Goal: Task Accomplishment & Management: Manage account settings

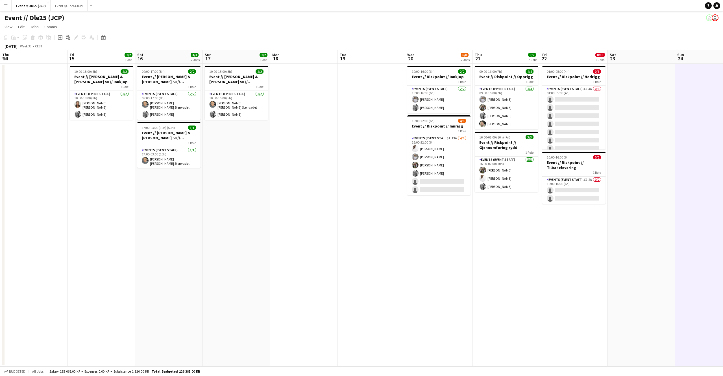
scroll to position [0, 186]
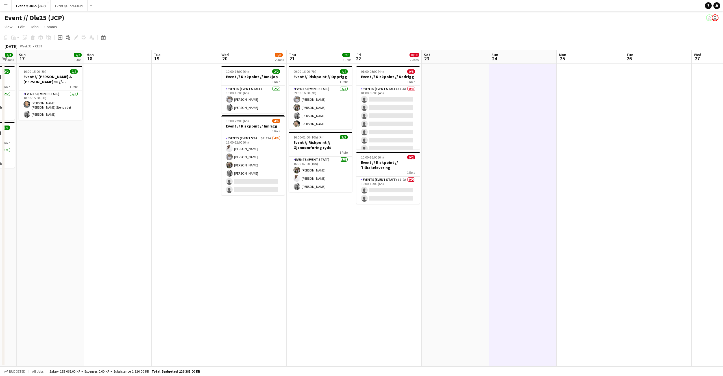
drag, startPoint x: 245, startPoint y: 151, endPoint x: 463, endPoint y: 120, distance: 219.7
click at [245, 151] on app-card-role "Events (Event Staff) 5I 13A [DATE] 16:00-22:00 (6h) [PERSON_NAME] [PERSON_NAME]…" at bounding box center [252, 165] width 63 height 60
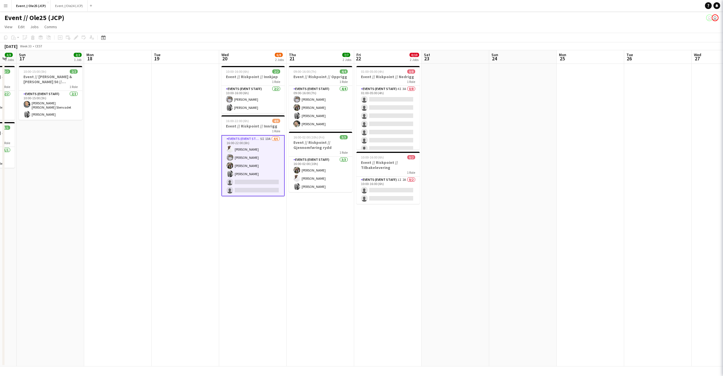
scroll to position [0, 186]
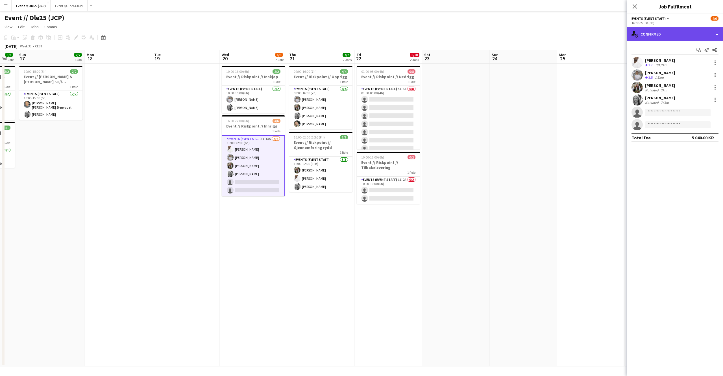
click at [705, 33] on div "single-neutral-actions-check-2 Confirmed" at bounding box center [675, 34] width 96 height 14
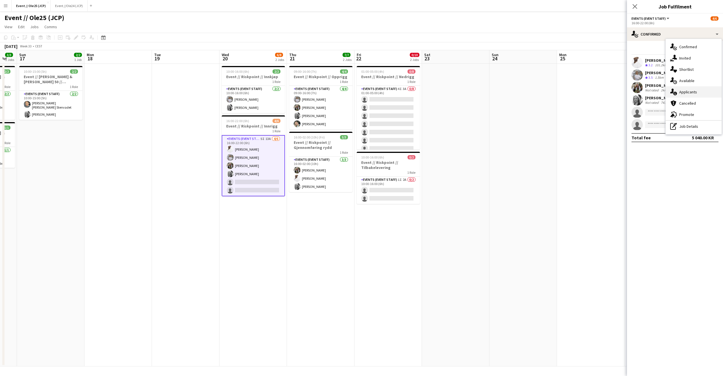
click at [683, 91] on div "single-neutral-actions-information Applicants" at bounding box center [694, 91] width 56 height 11
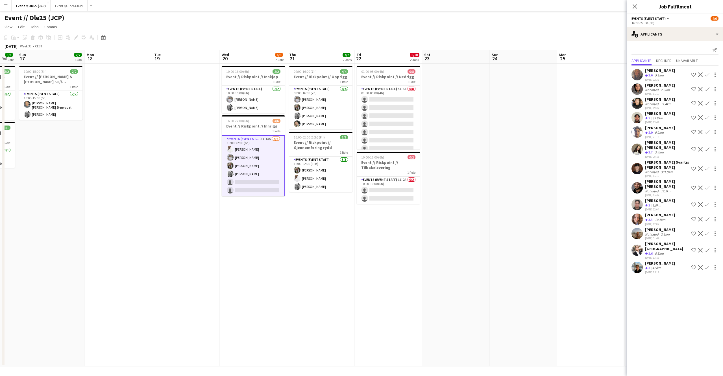
click at [656, 266] on div "4.5km" at bounding box center [656, 268] width 11 height 5
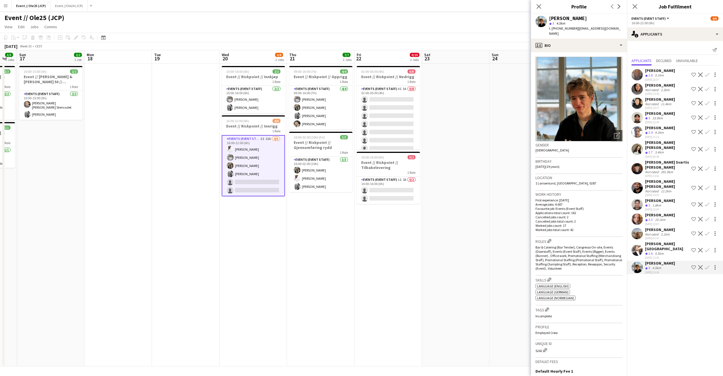
click at [654, 241] on div "[PERSON_NAME][GEOGRAPHIC_DATA]" at bounding box center [667, 246] width 44 height 10
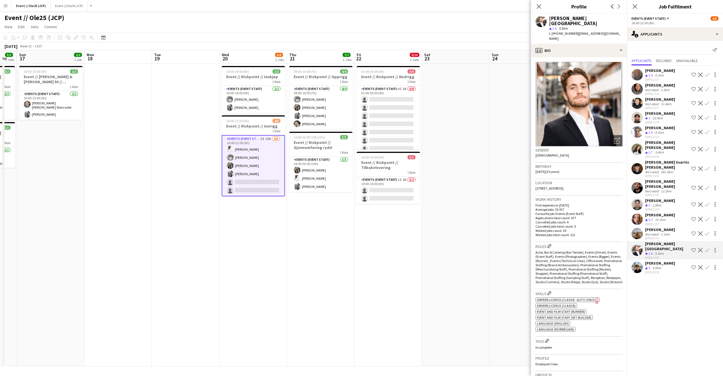
click at [657, 232] on div "Not rated" at bounding box center [652, 234] width 15 height 4
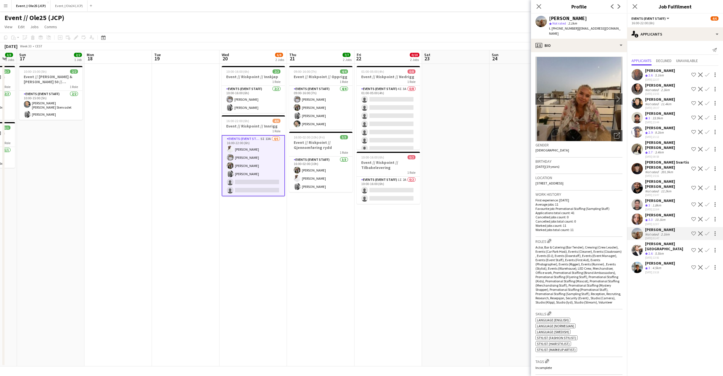
click at [656, 203] on div "1.8km" at bounding box center [656, 205] width 11 height 5
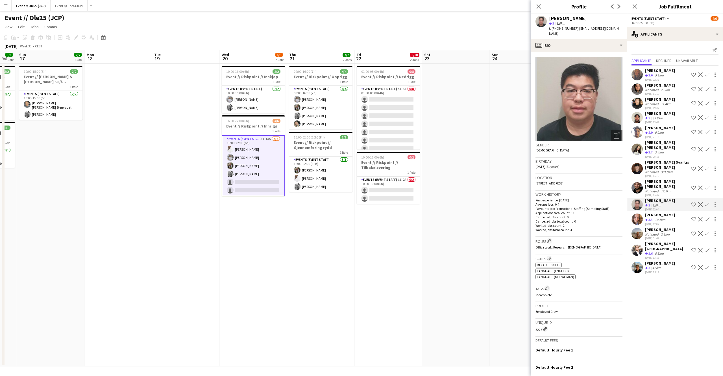
click at [653, 218] on div "Crew rating 3.3" at bounding box center [649, 220] width 9 height 5
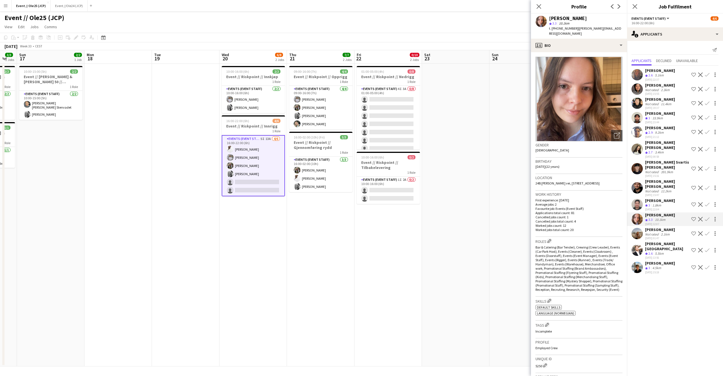
click at [657, 72] on div "[PERSON_NAME]" at bounding box center [660, 70] width 30 height 5
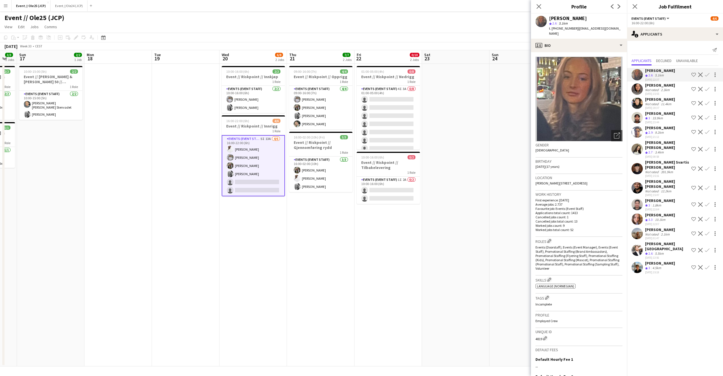
click at [657, 83] on div "[PERSON_NAME]" at bounding box center [660, 85] width 30 height 5
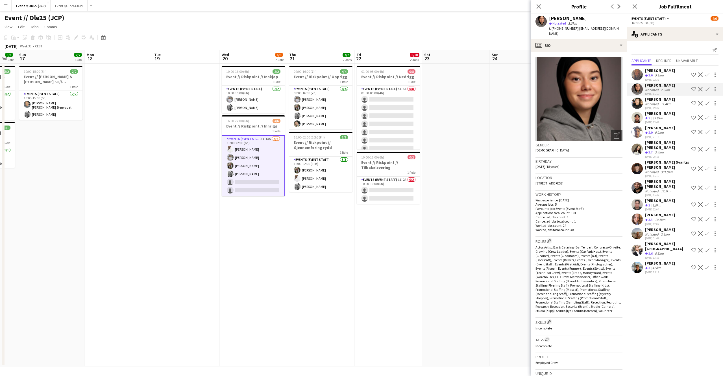
click at [659, 98] on div "[PERSON_NAME]" at bounding box center [660, 99] width 30 height 5
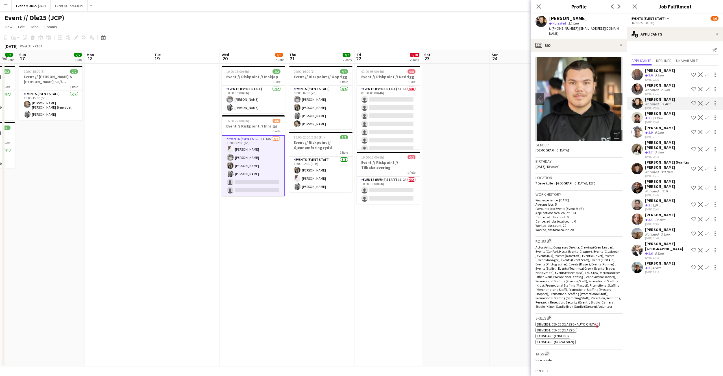
click at [659, 111] on div "[PERSON_NAME]" at bounding box center [660, 113] width 30 height 5
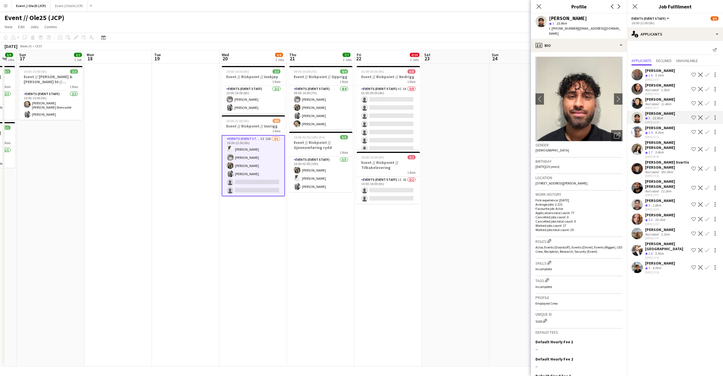
click at [660, 130] on div "9.2km" at bounding box center [659, 132] width 11 height 5
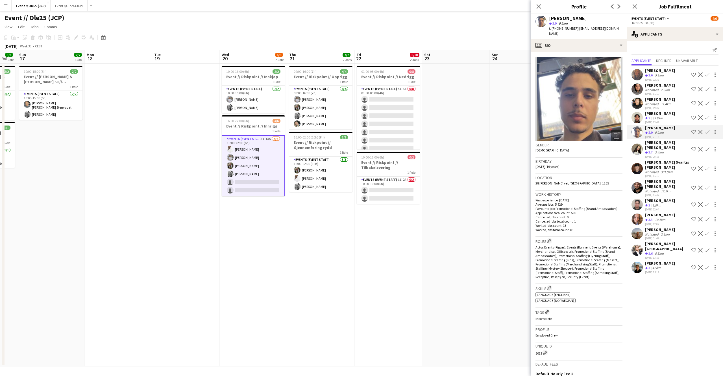
click at [659, 140] on div "[PERSON_NAME] [PERSON_NAME]" at bounding box center [667, 145] width 44 height 10
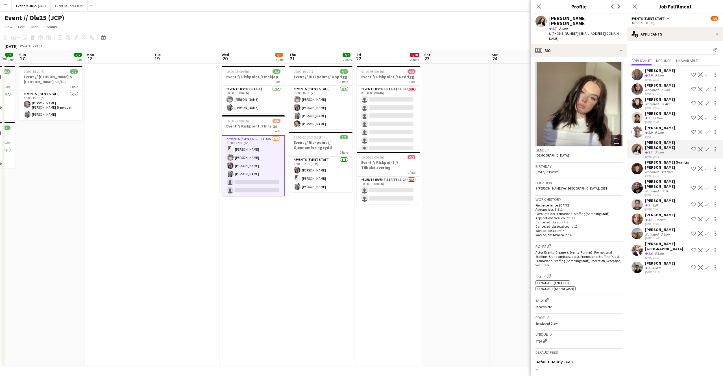
click at [657, 160] on div "[PERSON_NAME] Svartis [PERSON_NAME]" at bounding box center [667, 165] width 44 height 10
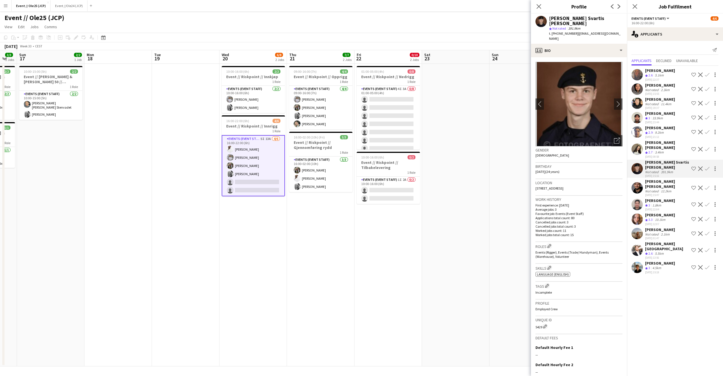
scroll to position [0, 0]
click at [710, 165] on button "Confirm" at bounding box center [707, 168] width 7 height 7
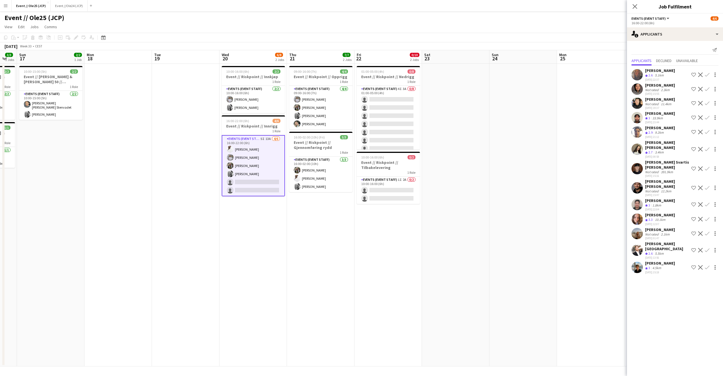
click at [708, 167] on app-icon "Confirm" at bounding box center [707, 169] width 5 height 5
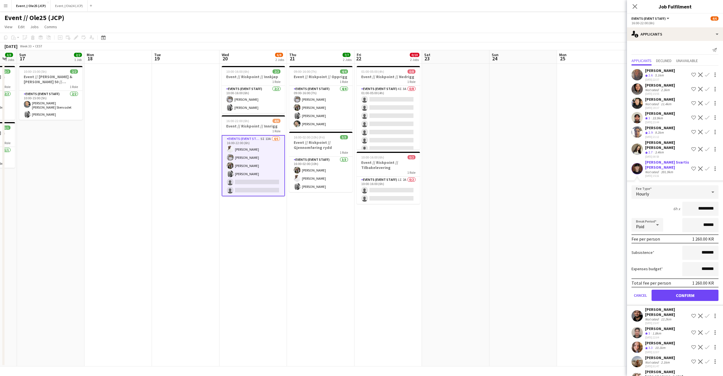
click at [667, 290] on button "Confirm" at bounding box center [684, 295] width 67 height 11
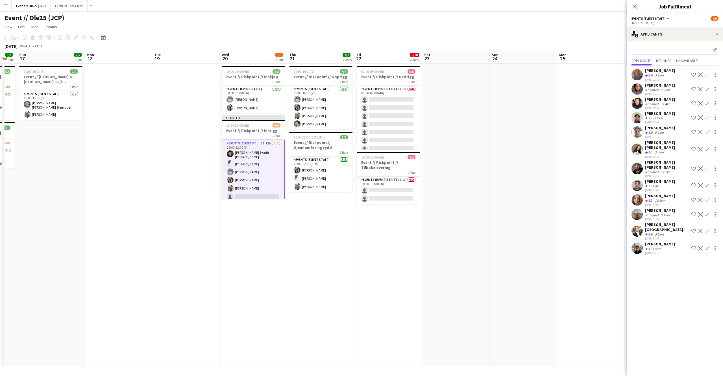
scroll to position [0, 185]
click at [519, 251] on app-date-cell at bounding box center [523, 215] width 67 height 303
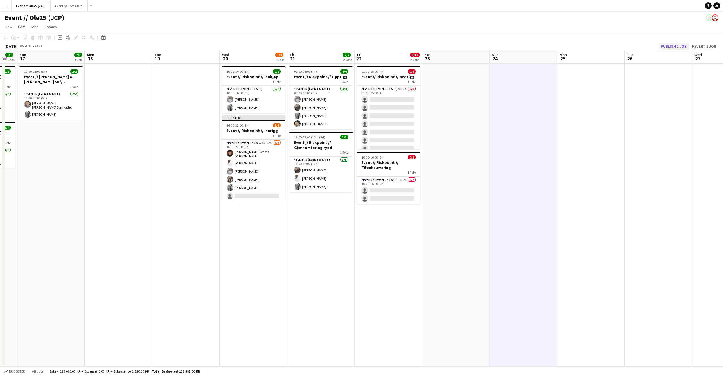
click at [673, 45] on button "Publish 1 job" at bounding box center [674, 46] width 30 height 7
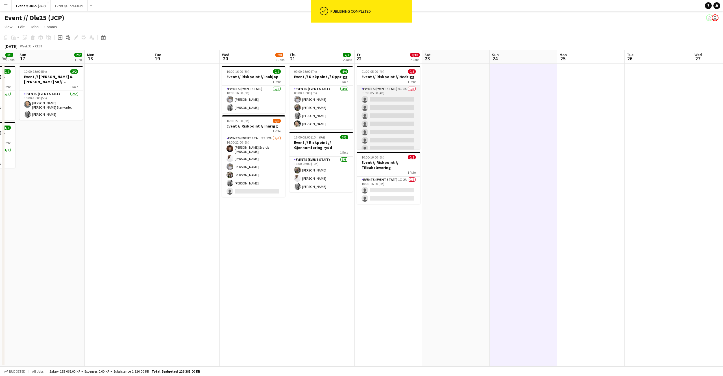
click at [372, 113] on app-card-role "Events (Event Staff) 4I 3A 0/8 01:00-05:00 (4h) single-neutral-actions single-n…" at bounding box center [388, 124] width 63 height 77
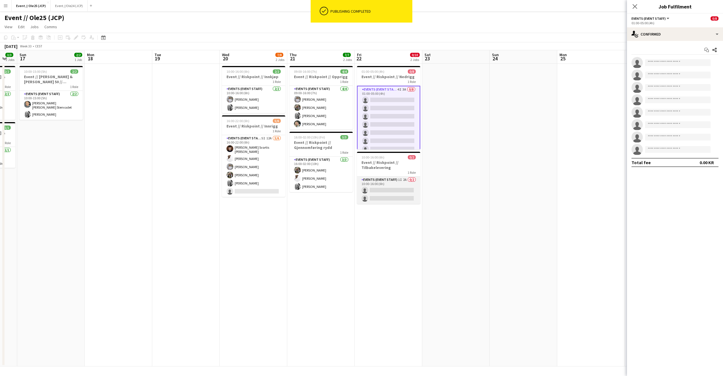
click at [399, 195] on app-card-role "Events (Event Staff) 1I 2A 0/2 10:00-16:00 (6h) single-neutral-actions single-n…" at bounding box center [388, 190] width 63 height 27
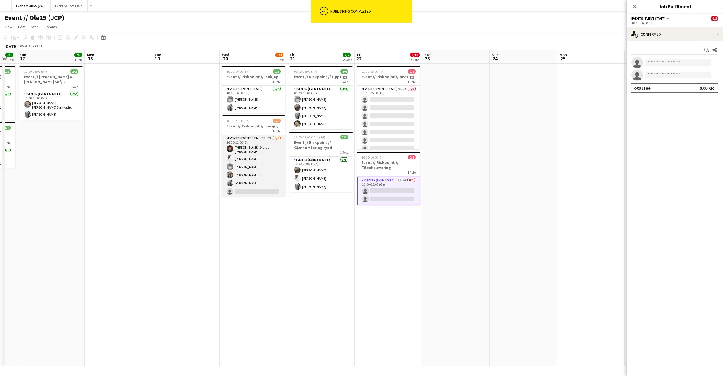
click at [239, 164] on app-card-role "Events (Event Staff) 5I 12A [DATE] 16:00-22:00 (6h) [PERSON_NAME] Svartis [PERS…" at bounding box center [253, 166] width 63 height 62
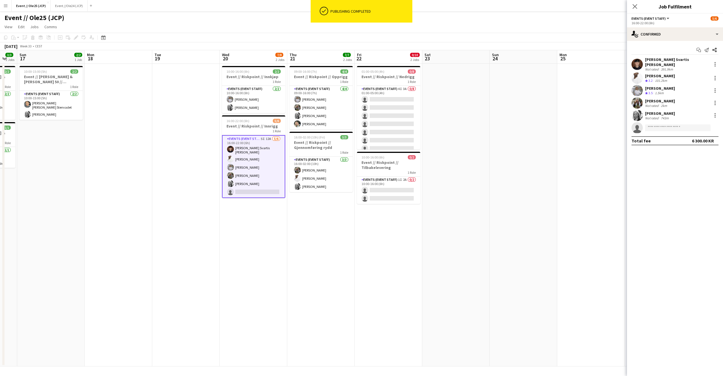
click at [534, 112] on app-date-cell at bounding box center [523, 215] width 67 height 303
